Goal: Task Accomplishment & Management: Use online tool/utility

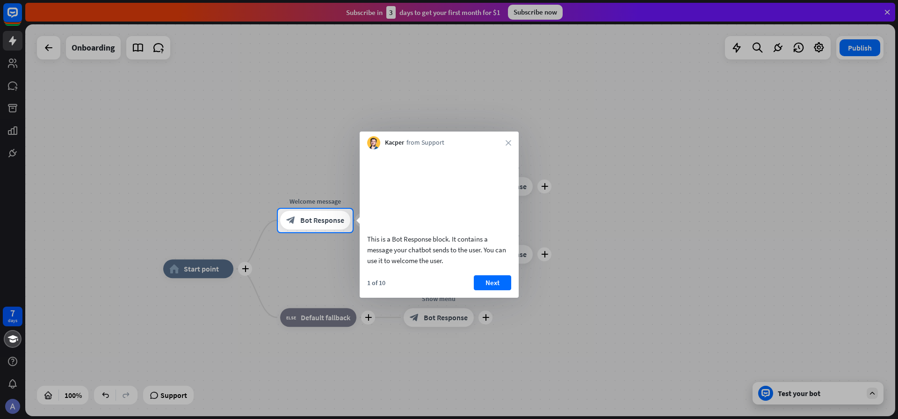
click at [505, 143] on div "Kacper from Support close" at bounding box center [439, 140] width 159 height 18
click at [514, 143] on div "Kacper from Support close" at bounding box center [439, 140] width 159 height 18
drag, startPoint x: 506, startPoint y: 146, endPoint x: 507, endPoint y: 153, distance: 7.5
click at [506, 146] on div "Kacper from Support close" at bounding box center [439, 140] width 159 height 18
click at [496, 290] on button "Next" at bounding box center [492, 282] width 37 height 15
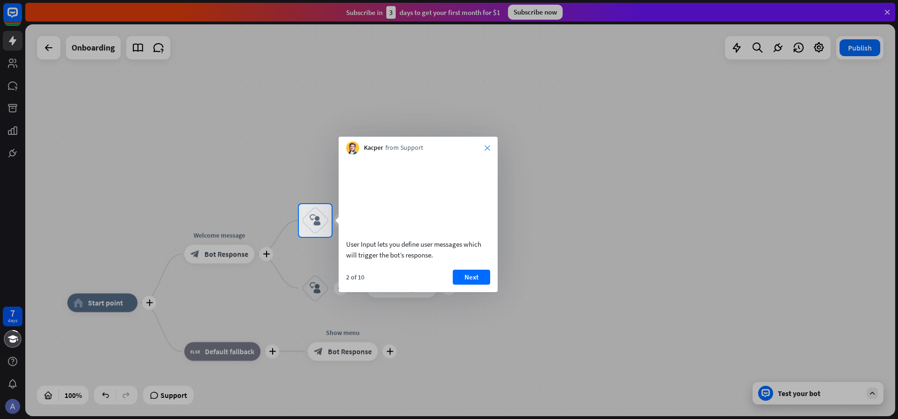
click at [487, 147] on icon "close" at bounding box center [488, 148] width 6 height 6
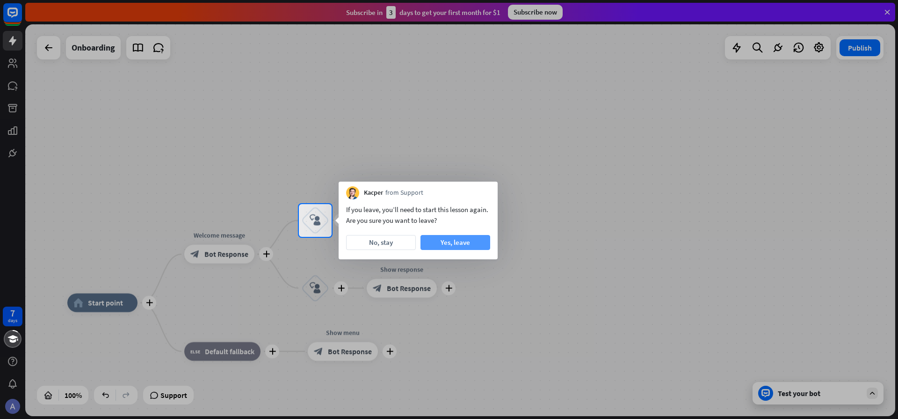
click at [443, 243] on button "Yes, leave" at bounding box center [456, 242] width 70 height 15
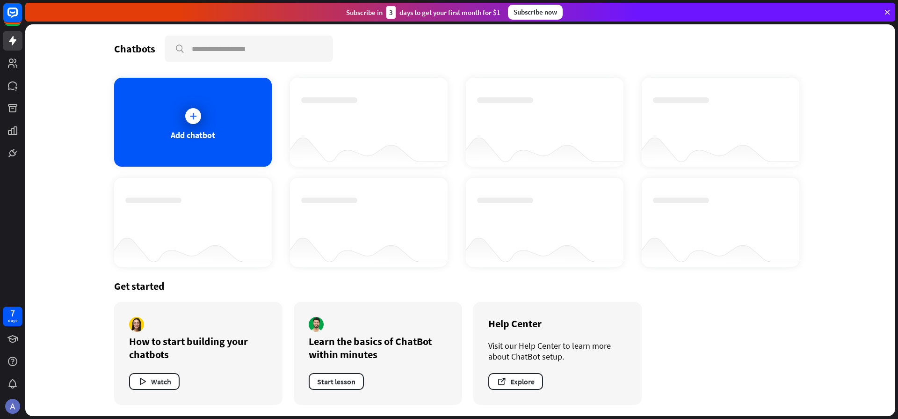
drag, startPoint x: 418, startPoint y: 216, endPoint x: 436, endPoint y: 210, distance: 19.2
click at [437, 210] on div at bounding box center [369, 222] width 158 height 89
click at [227, 121] on div "Add chatbot" at bounding box center [193, 122] width 158 height 89
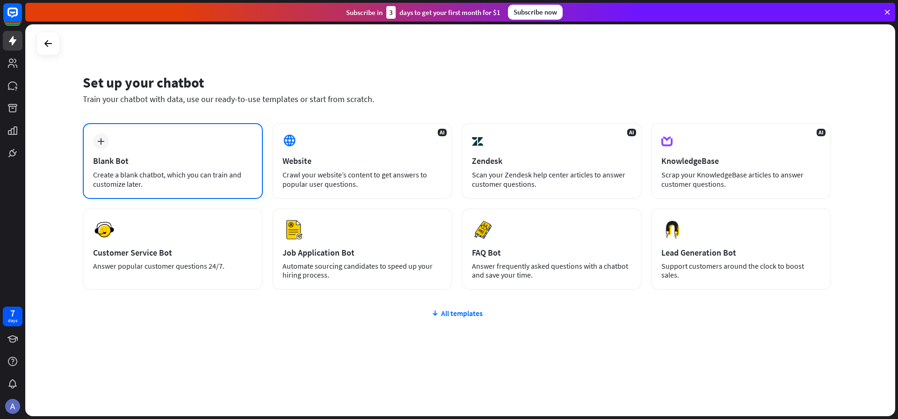
click at [181, 144] on div "plus Blank Bot Create a blank chatbot, which you can train and customize later." at bounding box center [173, 161] width 180 height 76
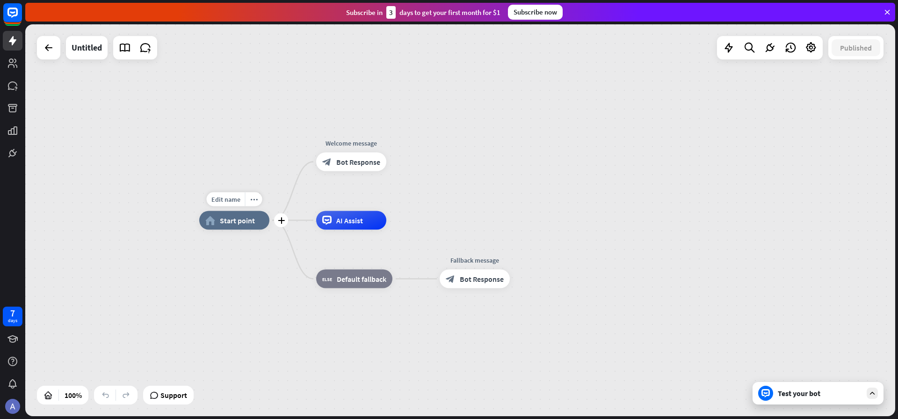
click at [236, 220] on span "Start point" at bounding box center [237, 220] width 35 height 9
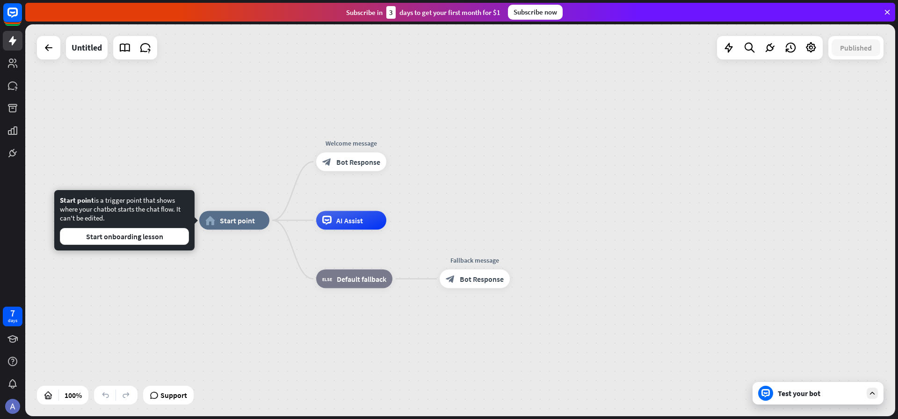
click at [199, 151] on div "Edit name more_horiz home_2 Start point Welcome message block_bot_response Bot …" at bounding box center [460, 220] width 870 height 392
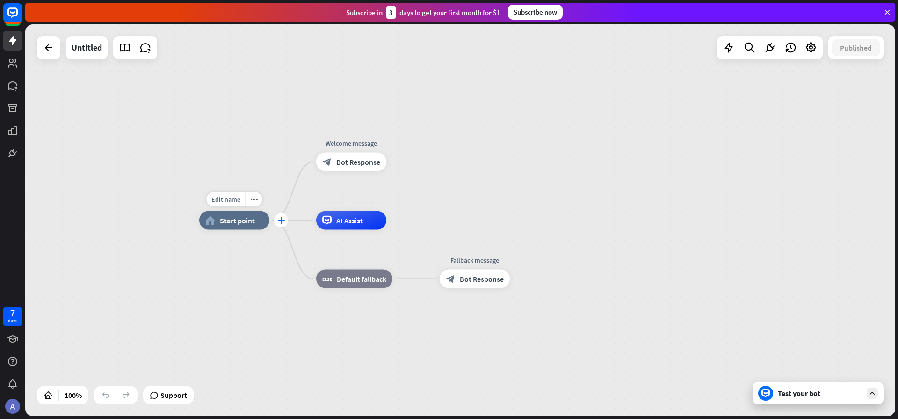
click at [282, 219] on icon "plus" at bounding box center [281, 220] width 7 height 7
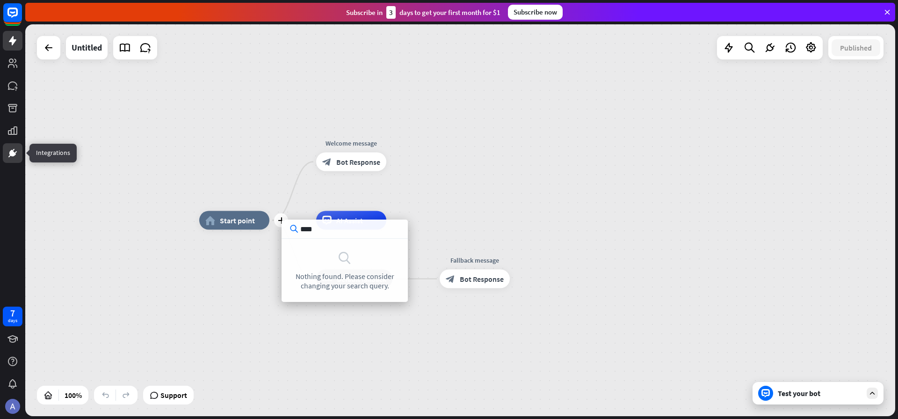
type input "****"
click at [15, 153] on icon at bounding box center [16, 152] width 2 height 2
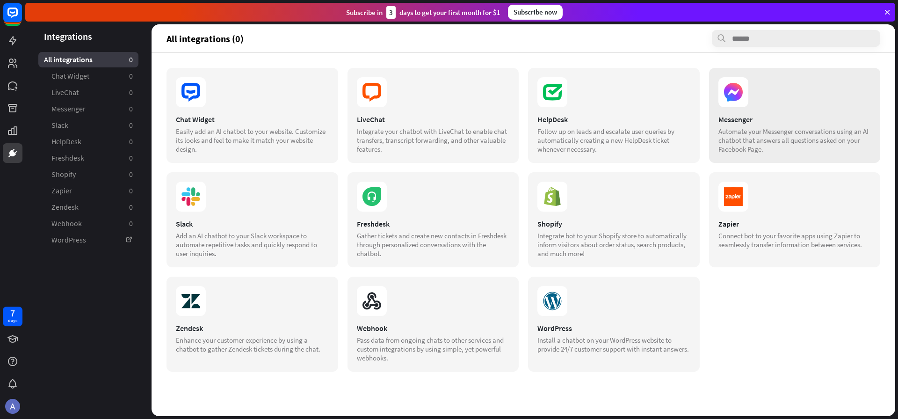
click at [762, 96] on section at bounding box center [794, 92] width 153 height 30
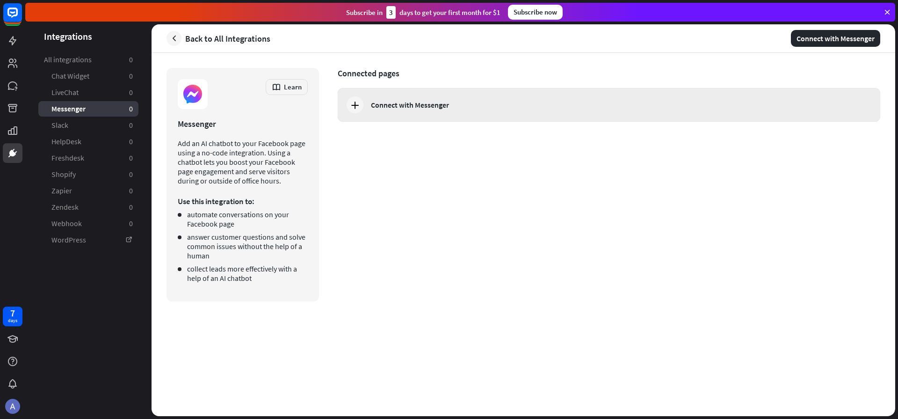
click at [575, 95] on div "Connect with Messenger" at bounding box center [609, 105] width 543 height 34
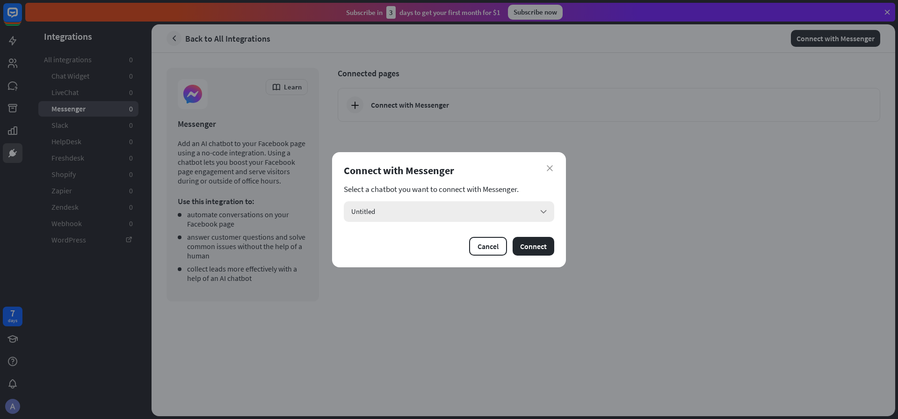
click at [524, 211] on div "Untitled arrow_down" at bounding box center [449, 211] width 210 height 21
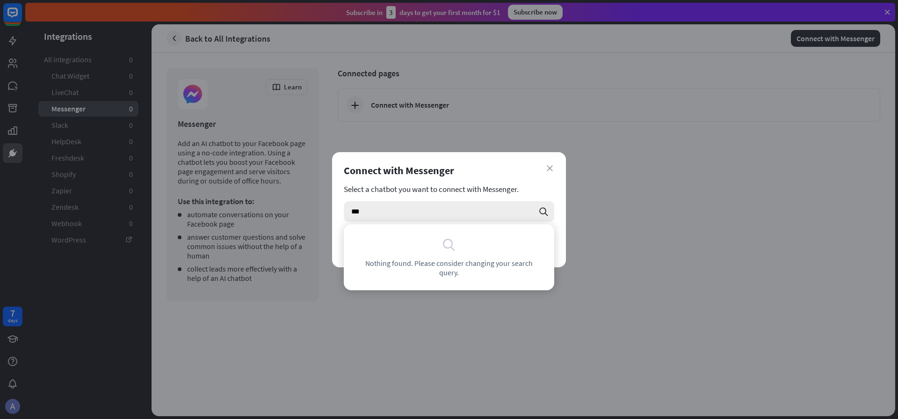
type input "****"
click at [490, 200] on div "Select a chatbot you want to connect with Messenger. **** search" at bounding box center [449, 202] width 210 height 37
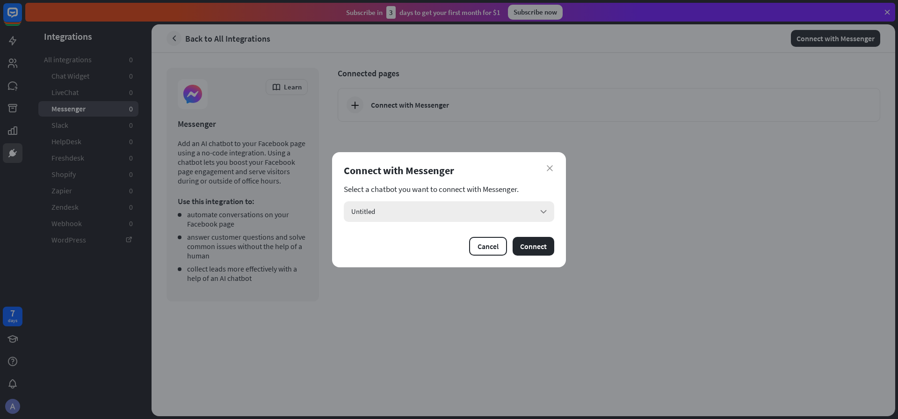
click at [403, 216] on div "Untitled arrow_down" at bounding box center [449, 211] width 210 height 21
click at [397, 239] on div "Untitled checked" at bounding box center [449, 237] width 203 height 19
click at [527, 251] on button "Connect" at bounding box center [534, 246] width 42 height 19
